Goal: Task Accomplishment & Management: Use online tool/utility

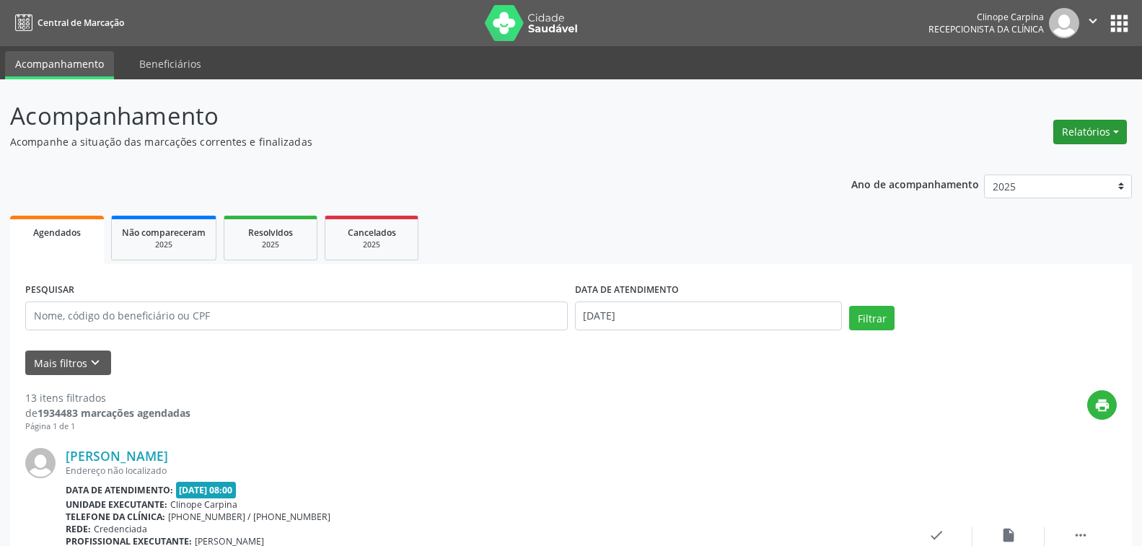
click at [1086, 128] on button "Relatórios" at bounding box center [1090, 132] width 74 height 25
click at [1034, 164] on link "Agendamentos" at bounding box center [1048, 163] width 155 height 20
select select "9"
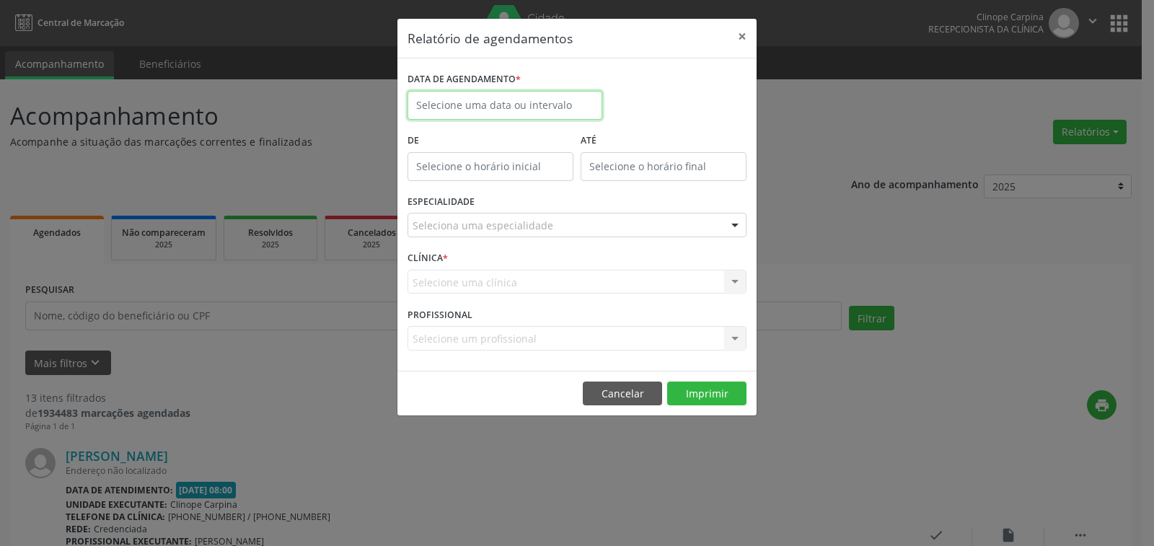
click at [479, 108] on body "Central de Marcação Clinope Carpina Recepcionista da clínica  Configurações Sa…" at bounding box center [577, 273] width 1154 height 546
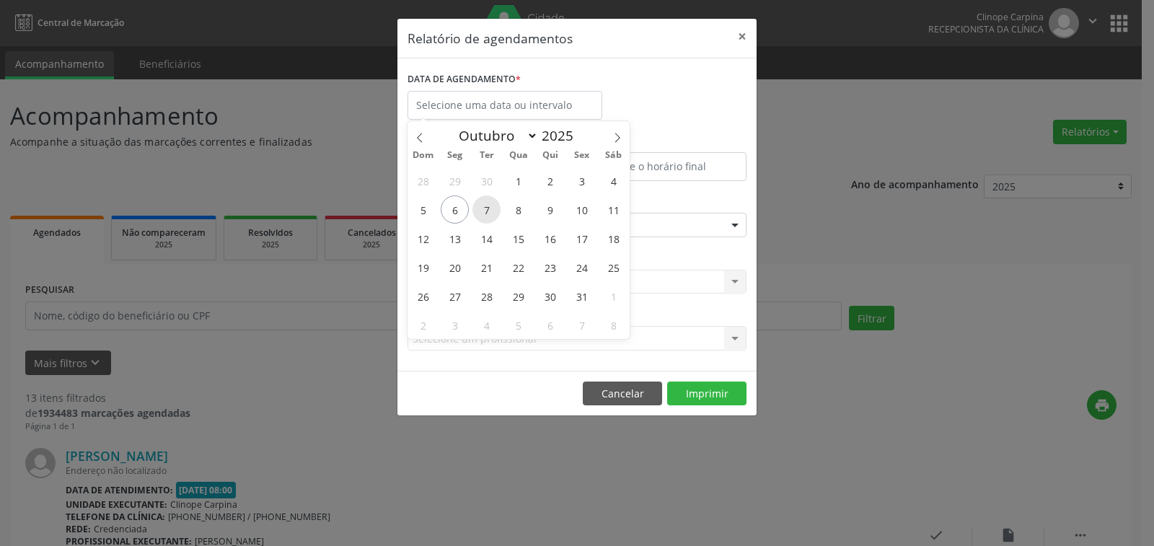
click at [482, 216] on span "7" at bounding box center [486, 209] width 28 height 28
type input "[DATE]"
click at [482, 216] on span "7" at bounding box center [486, 209] width 28 height 28
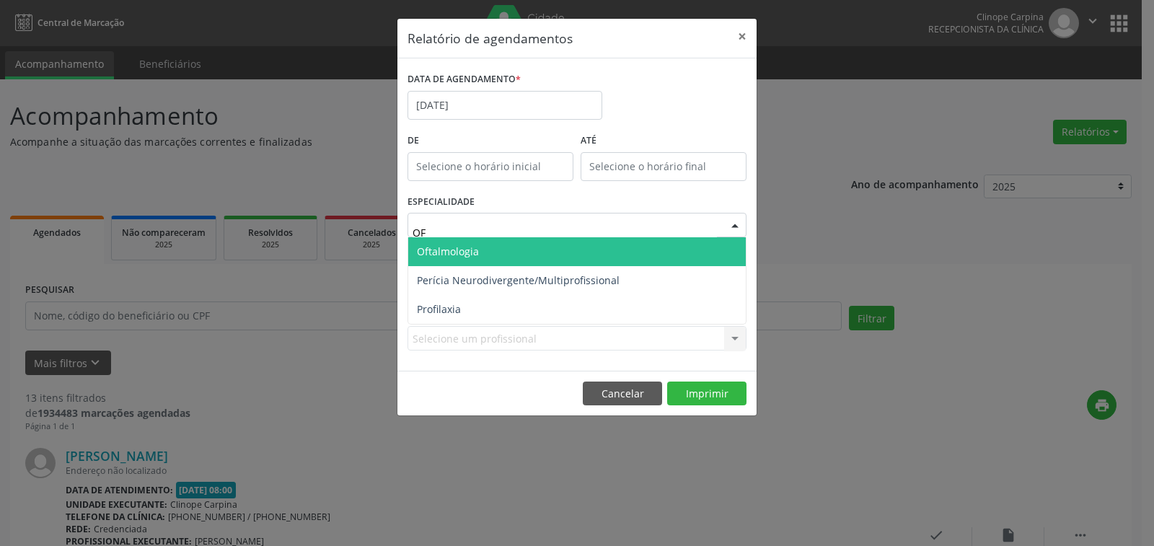
type input "OFT"
click at [517, 252] on span "Oftalmologia" at bounding box center [577, 251] width 338 height 29
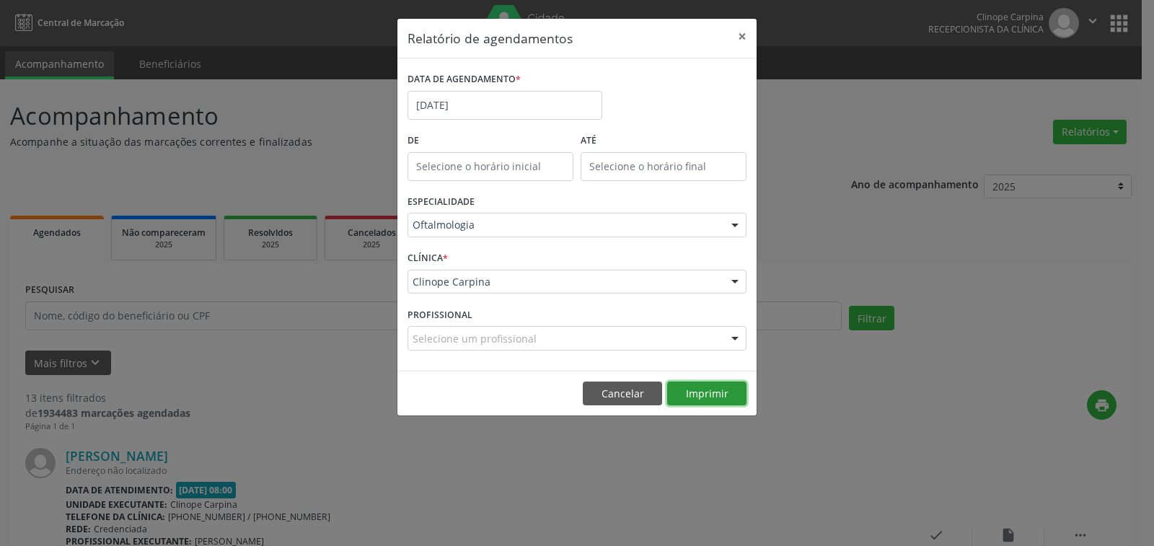
click at [695, 394] on button "Imprimir" at bounding box center [706, 394] width 79 height 25
